Goal: Contribute content

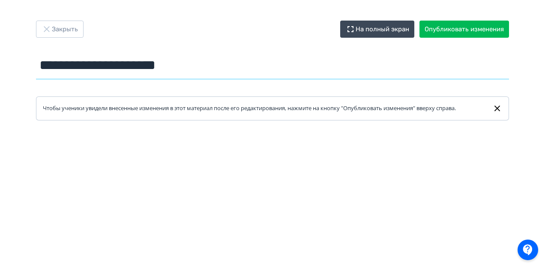
click at [121, 67] on input "**********" at bounding box center [272, 65] width 473 height 28
paste input "**********"
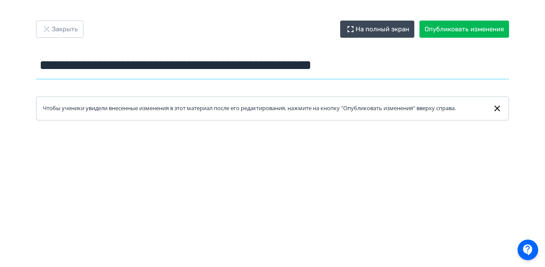
type input "**********"
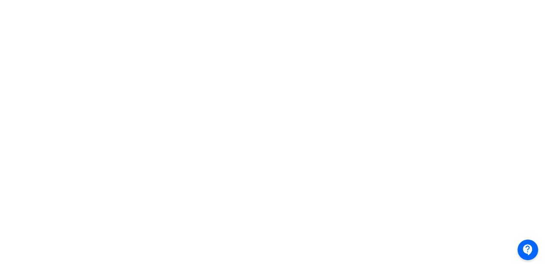
scroll to position [256, 0]
click at [527, 111] on div at bounding box center [272, 57] width 545 height 386
click at [4, 71] on div at bounding box center [272, 57] width 545 height 386
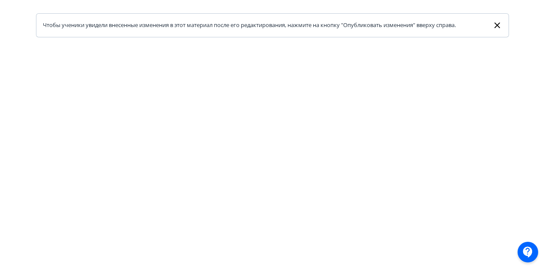
scroll to position [0, 0]
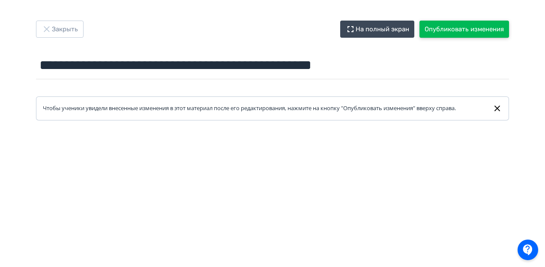
click at [461, 26] on button "Опубликовать изменения" at bounding box center [465, 29] width 90 height 17
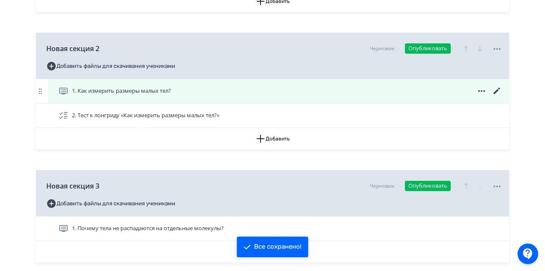
scroll to position [415, 0]
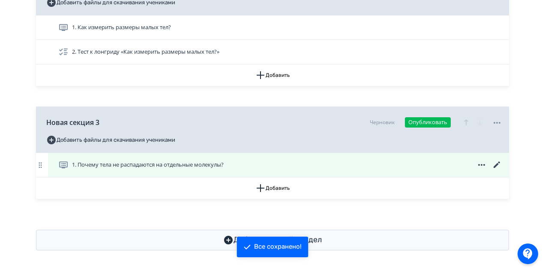
click at [91, 163] on span "1. Почему тела не распадаются на отдельные молекулы?" at bounding box center [148, 164] width 152 height 9
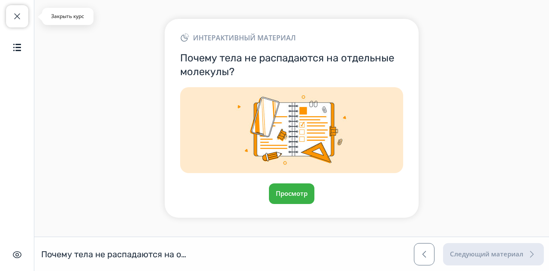
click at [16, 12] on span "button" at bounding box center [17, 16] width 10 height 10
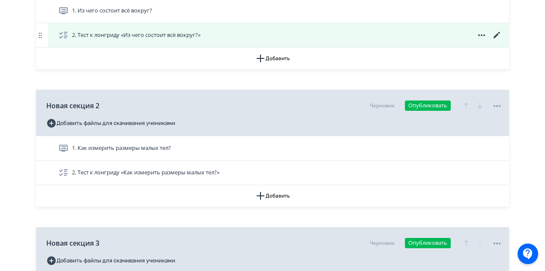
scroll to position [415, 0]
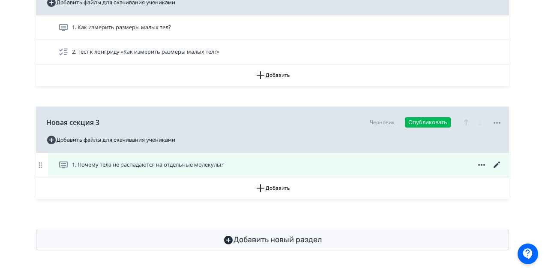
click at [337, 166] on div "1. Почему тела не распадаются на отдельные молекулы?" at bounding box center [280, 165] width 444 height 10
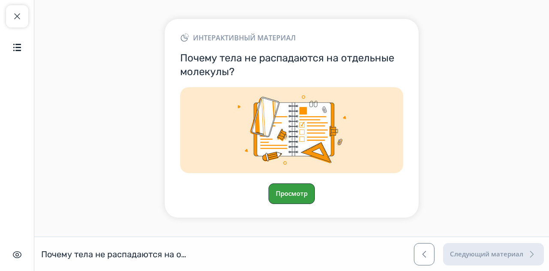
click at [291, 192] on button "Просмотр" at bounding box center [291, 193] width 46 height 21
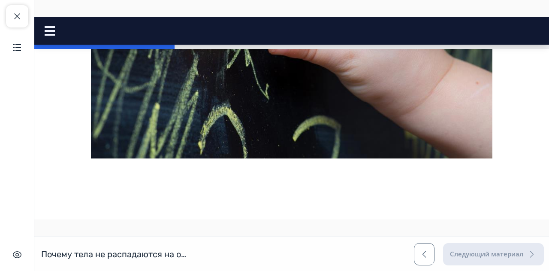
scroll to position [515, 0]
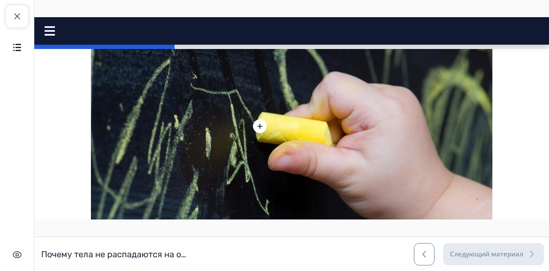
click at [253, 122] on div at bounding box center [260, 126] width 14 height 14
click at [256, 127] on icon at bounding box center [260, 126] width 9 height 9
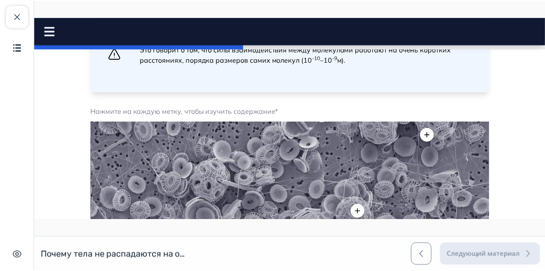
scroll to position [815, 0]
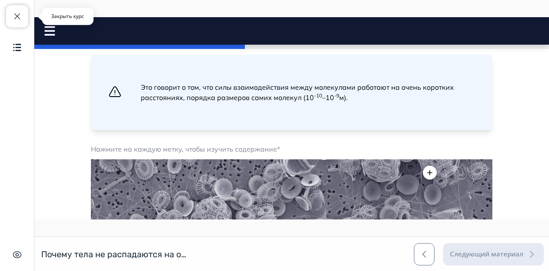
click at [6, 16] on button "Закрыть курс" at bounding box center [17, 16] width 22 height 22
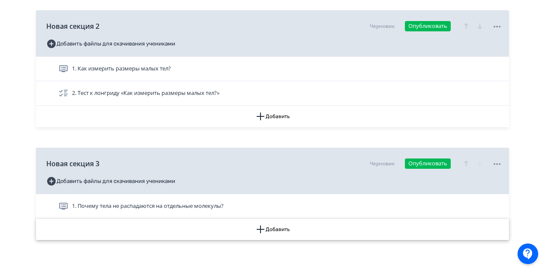
scroll to position [415, 0]
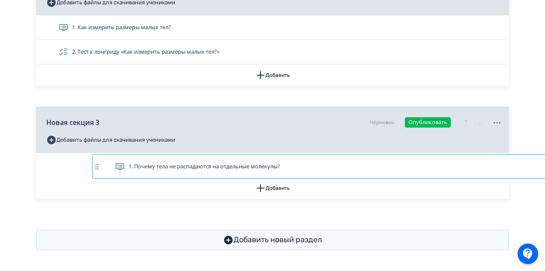
drag, startPoint x: 79, startPoint y: 165, endPoint x: 126, endPoint y: 163, distance: 46.8
click at [120, 166] on div "1. Почему тела не распадаются на отдельные молекулы?" at bounding box center [272, 165] width 473 height 24
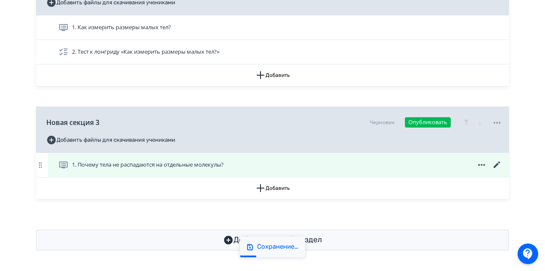
click at [484, 166] on icon at bounding box center [482, 165] width 10 height 10
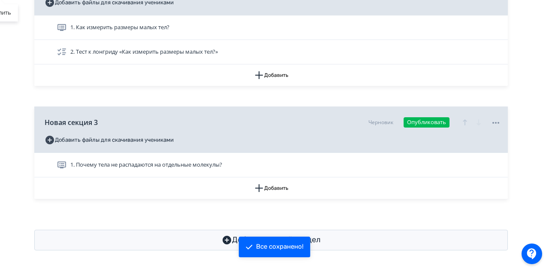
click at [483, 164] on div "Удалить" at bounding box center [274, 135] width 549 height 271
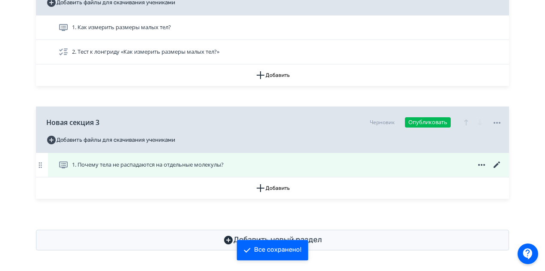
click at [492, 163] on icon at bounding box center [497, 165] width 10 height 10
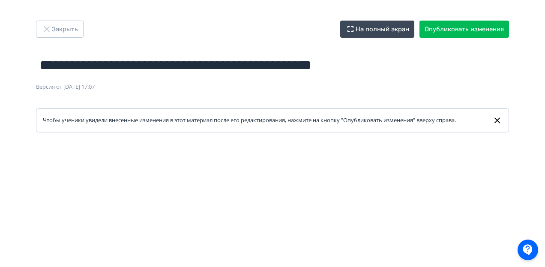
click at [179, 64] on input "**********" at bounding box center [272, 65] width 473 height 28
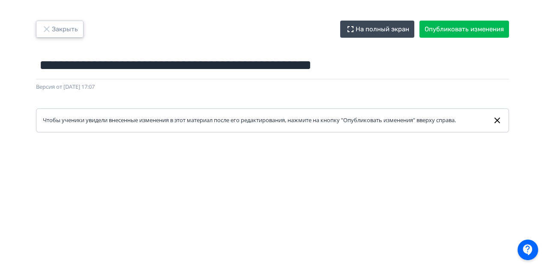
click at [43, 26] on icon "button" at bounding box center [47, 29] width 10 height 10
